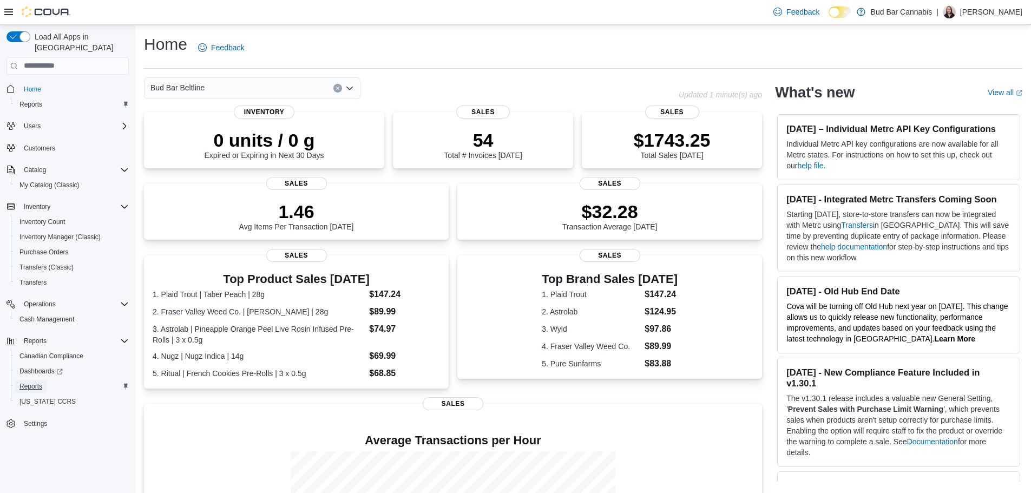
click at [22, 382] on span "Reports" at bounding box center [30, 386] width 23 height 9
